Goal: Check status: Check status

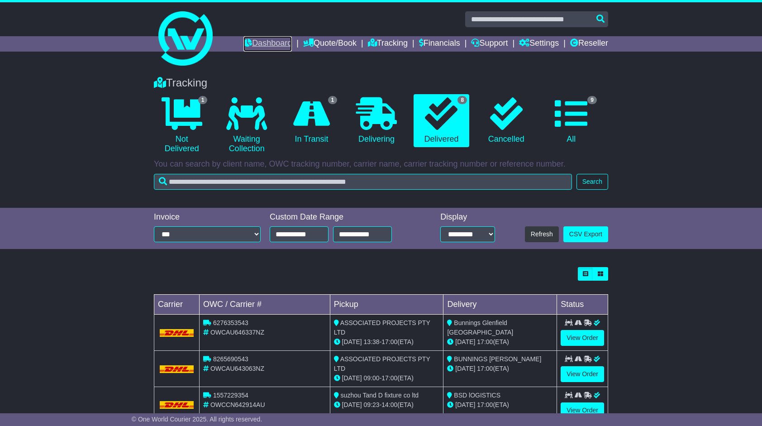
click at [266, 42] on link "Dashboard" at bounding box center [268, 43] width 48 height 15
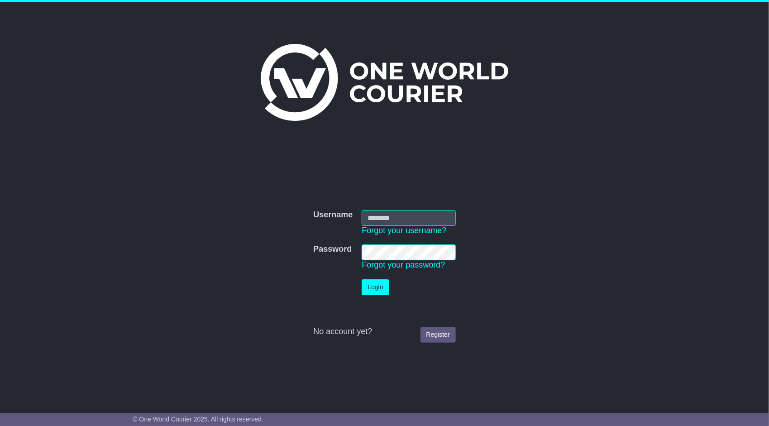
type input "**********"
click at [374, 286] on button "Login" at bounding box center [375, 287] width 27 height 16
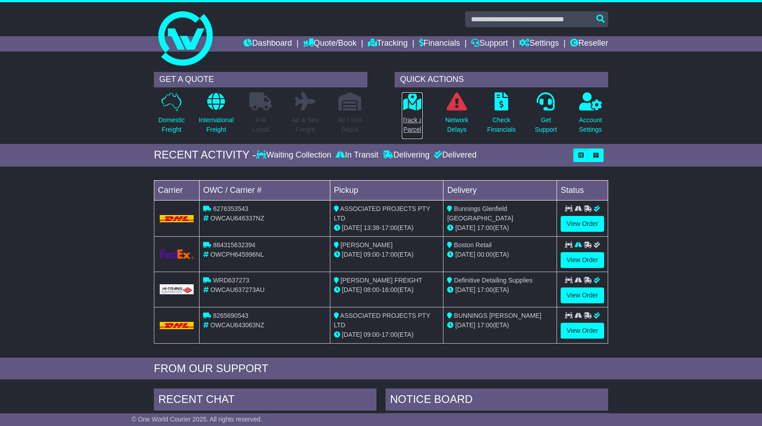
click at [410, 114] on link "Track a Parcel" at bounding box center [412, 116] width 22 height 48
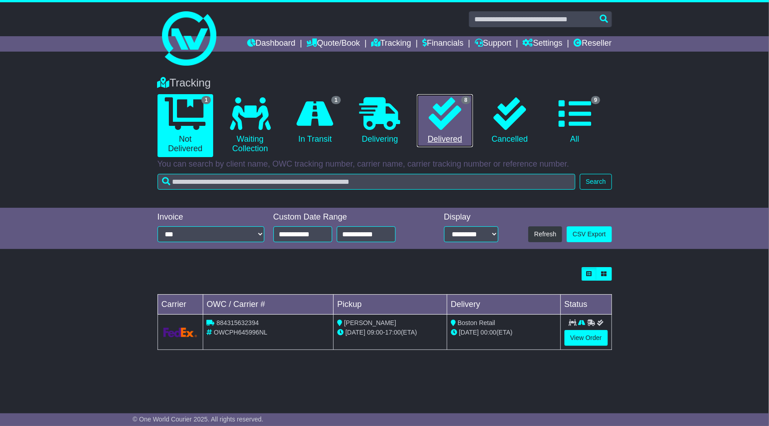
click at [457, 129] on link "8 Delivered" at bounding box center [445, 120] width 56 height 53
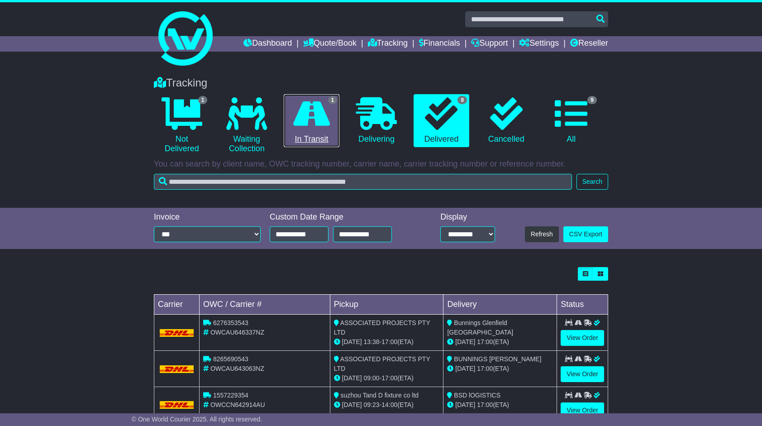
click at [319, 126] on icon at bounding box center [311, 113] width 37 height 33
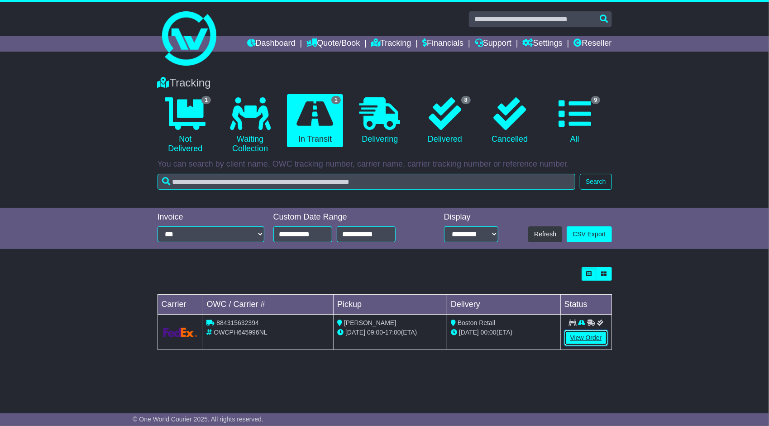
click at [597, 337] on link "View Order" at bounding box center [585, 338] width 43 height 16
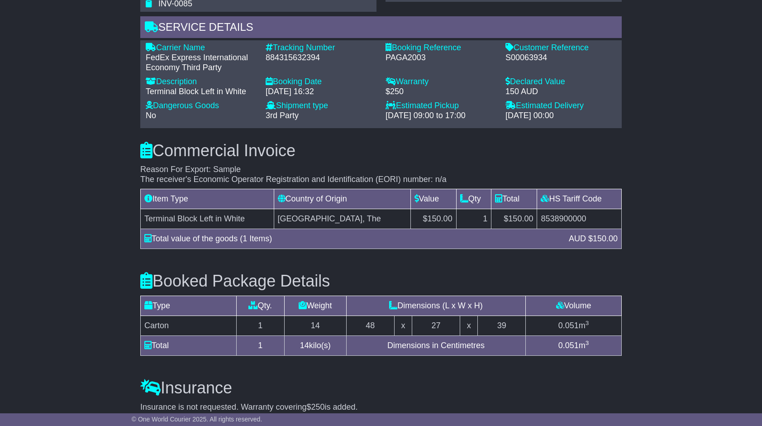
scroll to position [814, 0]
